Goal: Navigation & Orientation: Find specific page/section

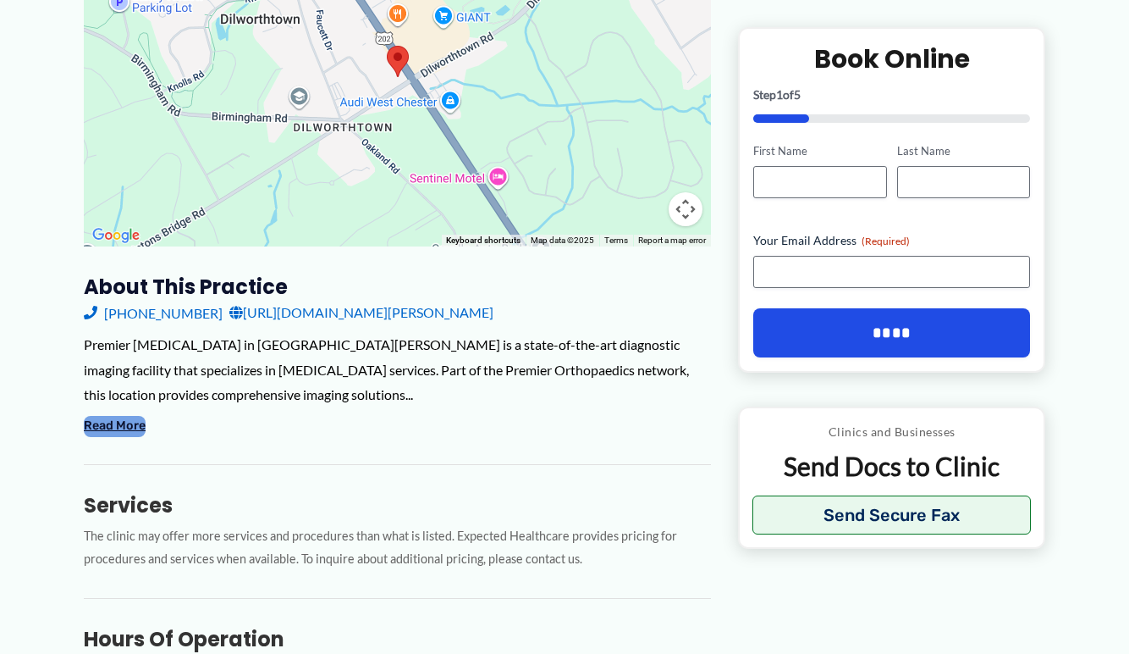
click at [100, 416] on button "Read More" at bounding box center [115, 426] width 62 height 20
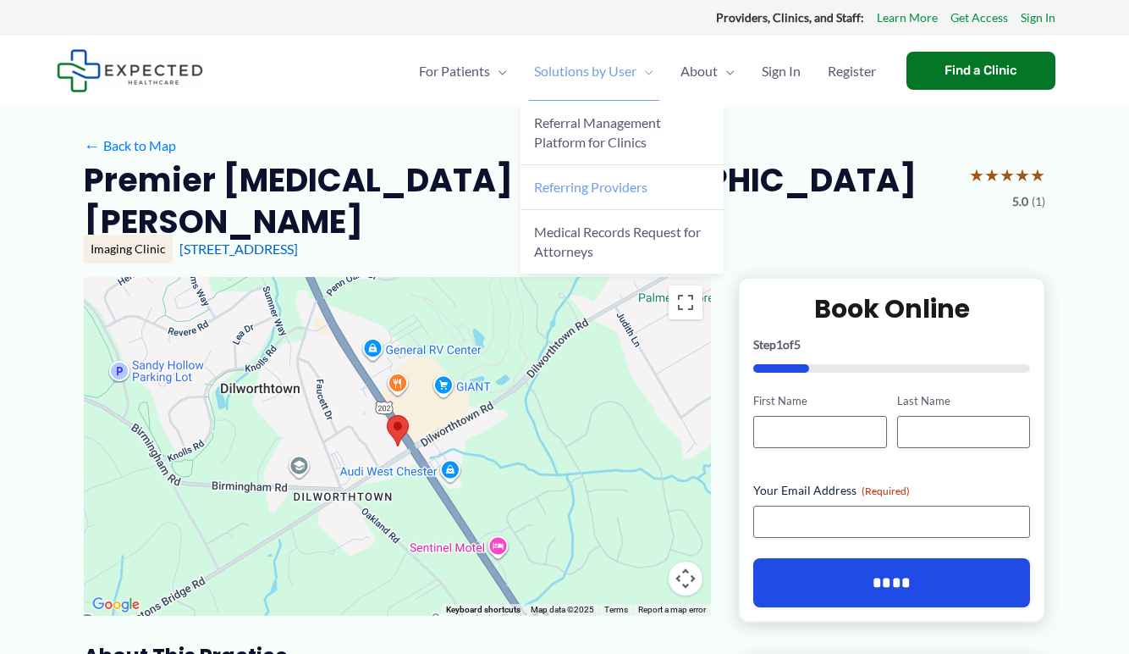
click at [586, 190] on span "Referring Providers" at bounding box center [590, 187] width 113 height 16
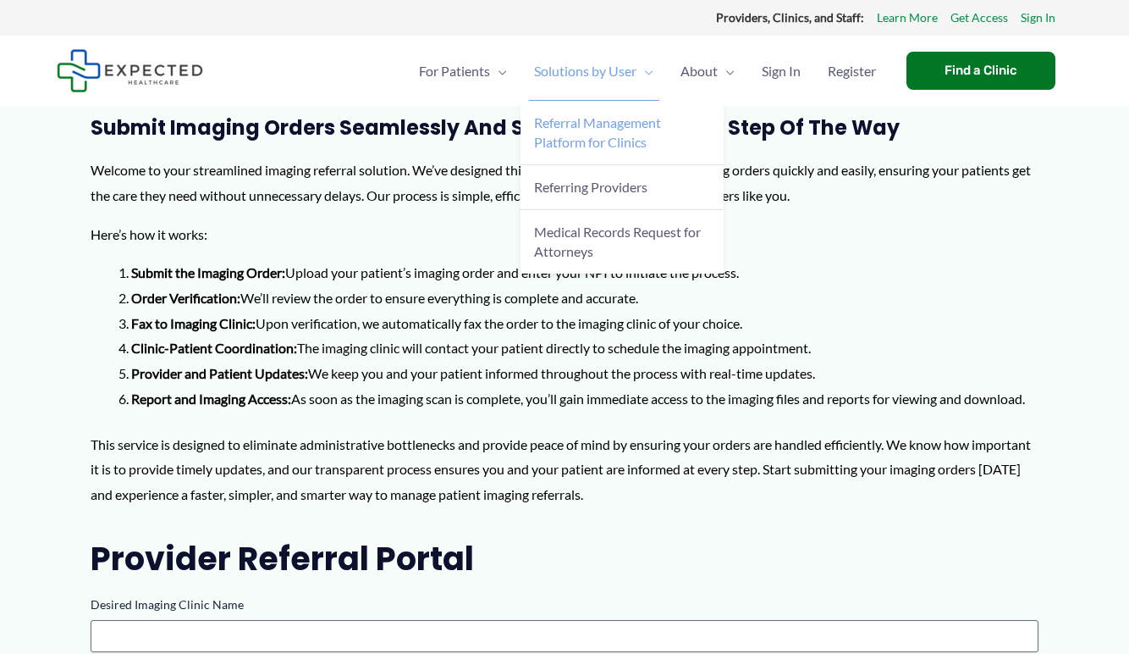
scroll to position [8, 0]
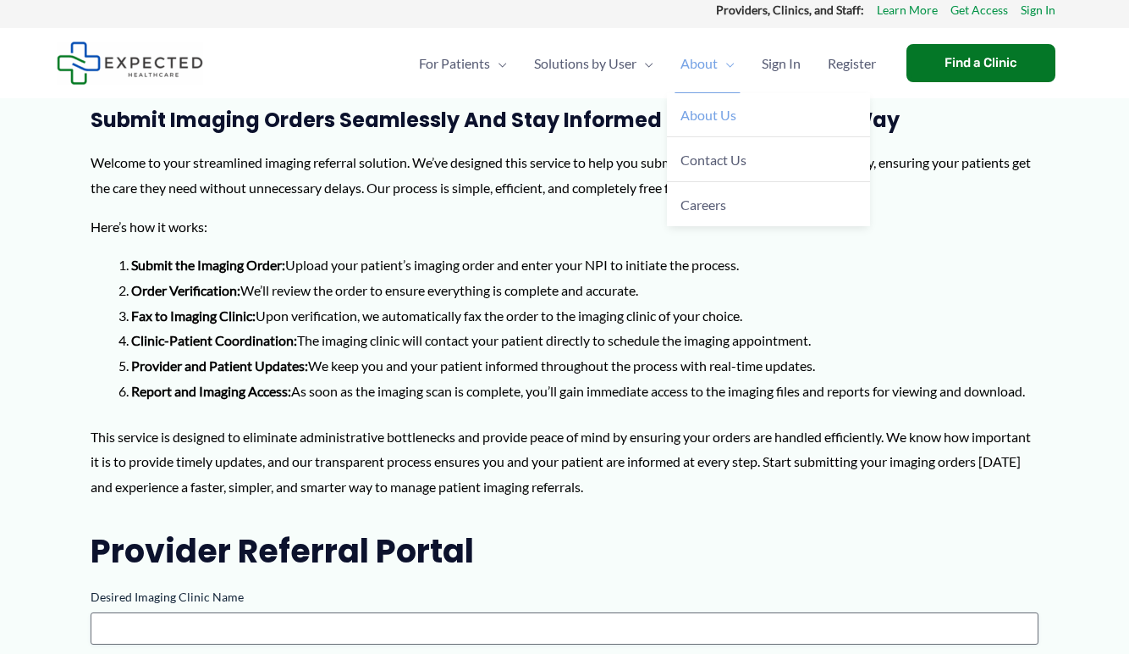
click at [719, 111] on span "About Us" at bounding box center [709, 115] width 56 height 16
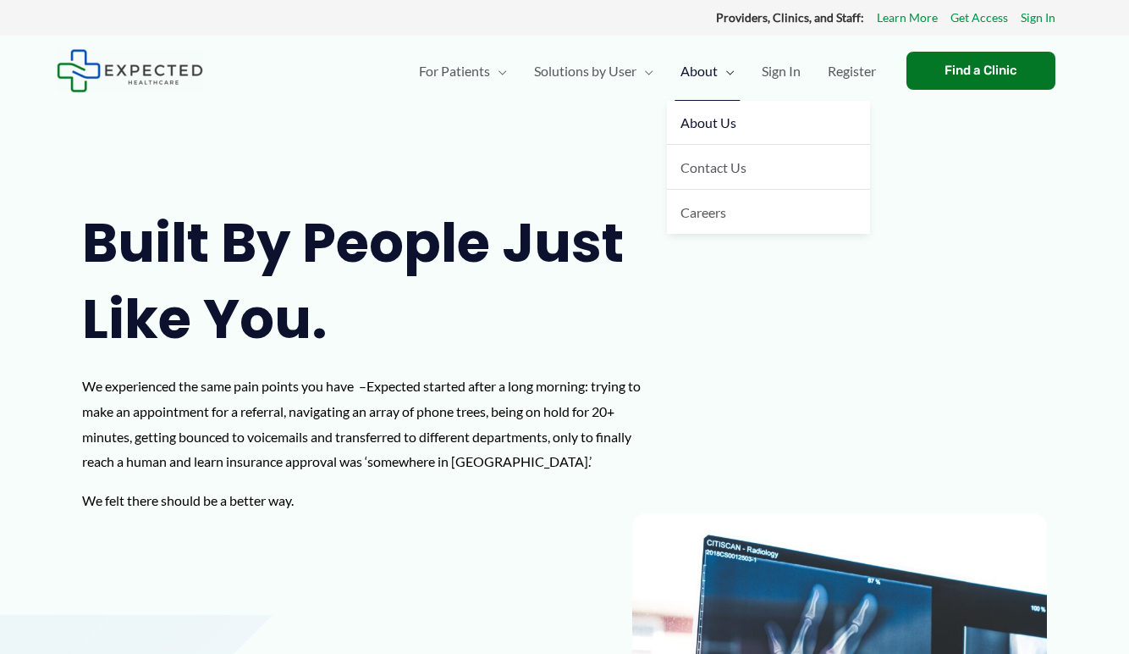
click at [710, 119] on span "About Us" at bounding box center [709, 122] width 56 height 16
click at [969, 73] on div "Find a Clinic" at bounding box center [981, 71] width 149 height 38
